Goal: Check status

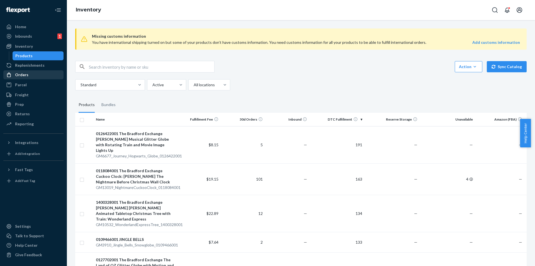
click at [33, 71] on link "Orders" at bounding box center [33, 74] width 60 height 9
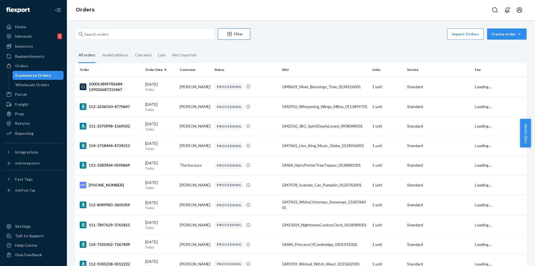
click at [231, 35] on icon "Filter" at bounding box center [230, 34] width 6 height 6
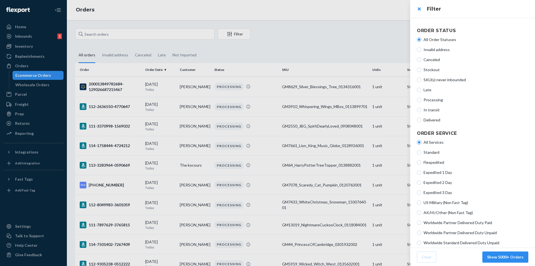
click at [435, 59] on span "Canceled" at bounding box center [476, 60] width 105 height 6
click at [422, 59] on input "Canceled" at bounding box center [419, 59] width 4 height 4
radio input "true"
radio input "false"
click at [497, 253] on button "Show 800 Orders" at bounding box center [507, 256] width 41 height 11
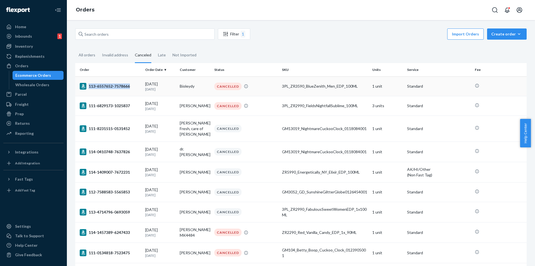
drag, startPoint x: 132, startPoint y: 85, endPoint x: 130, endPoint y: 91, distance: 6.1
click at [130, 91] on td "113-6557652-7578666" at bounding box center [109, 86] width 68 height 20
